Goal: Browse casually

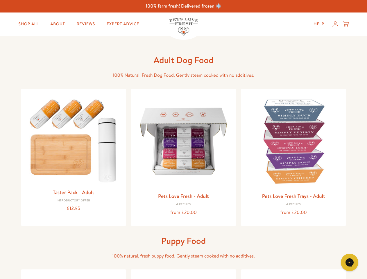
click at [350, 262] on icon "Gorgias live chat" at bounding box center [350, 263] width 6 height 6
